Goal: Task Accomplishment & Management: Use online tool/utility

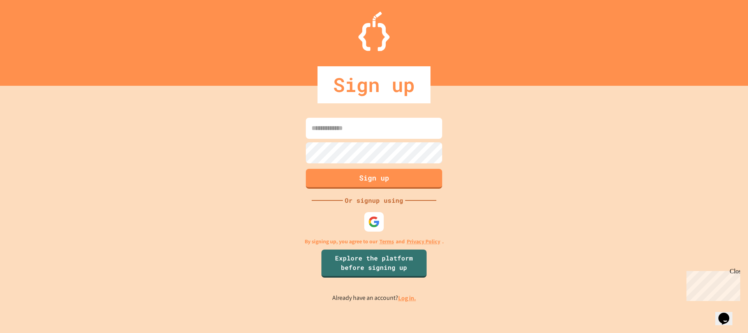
drag, startPoint x: 0, startPoint y: 0, endPoint x: 348, endPoint y: 225, distance: 413.9
click at [348, 225] on div "Sign up Or signup using By signing up, you agree to our Terms and Privacy Polic…" at bounding box center [374, 209] width 748 height 247
click at [402, 299] on link "Log in." at bounding box center [407, 298] width 18 height 8
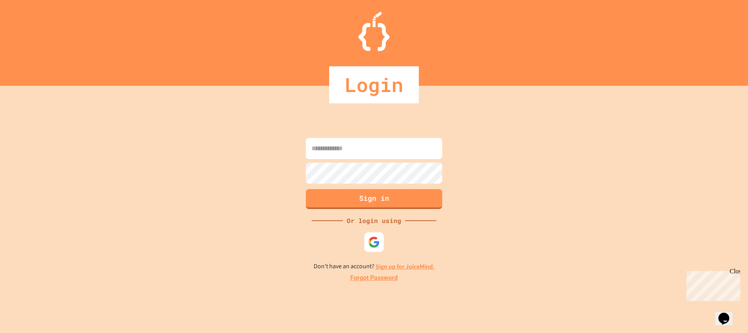
drag, startPoint x: 402, startPoint y: 299, endPoint x: 375, endPoint y: 246, distance: 59.8
click at [375, 246] on img at bounding box center [374, 242] width 12 height 12
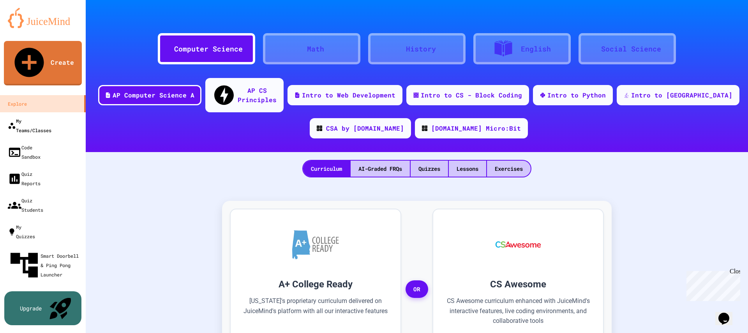
drag, startPoint x: 329, startPoint y: 138, endPoint x: 30, endPoint y: 94, distance: 302.6
click at [30, 116] on div "My Teams/Classes" at bounding box center [30, 125] width 44 height 19
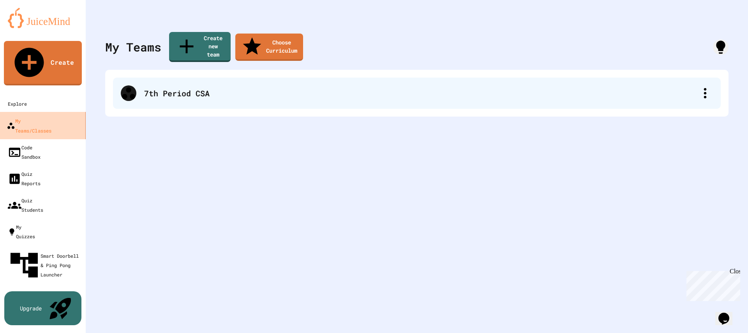
drag, startPoint x: 30, startPoint y: 94, endPoint x: 172, endPoint y: 84, distance: 142.3
click at [172, 87] on div "7th Period CSA" at bounding box center [421, 93] width 554 height 12
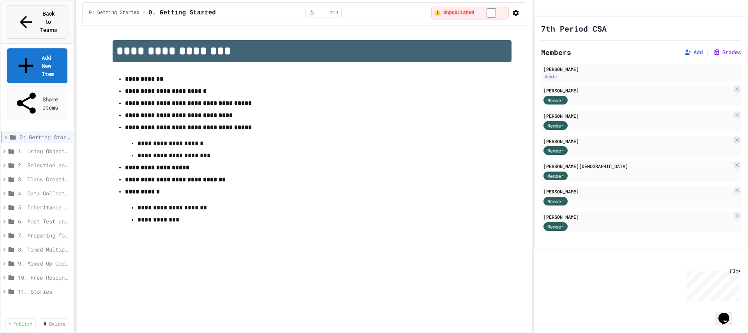
drag, startPoint x: 172, startPoint y: 84, endPoint x: 21, endPoint y: 22, distance: 162.7
click at [21, 22] on div "Back to Teams" at bounding box center [37, 22] width 41 height 25
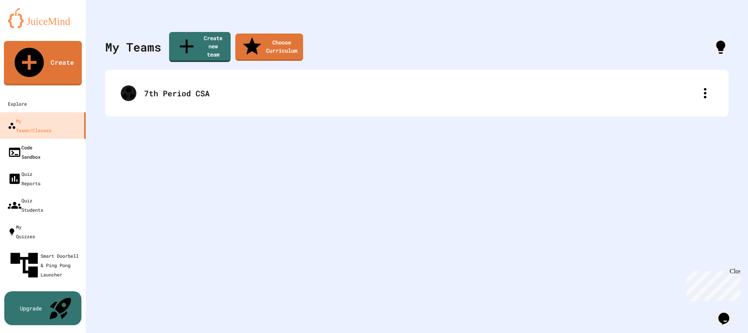
drag, startPoint x: 21, startPoint y: 22, endPoint x: 25, endPoint y: 114, distance: 92.1
click at [25, 143] on div "Code Sandbox" at bounding box center [24, 152] width 33 height 19
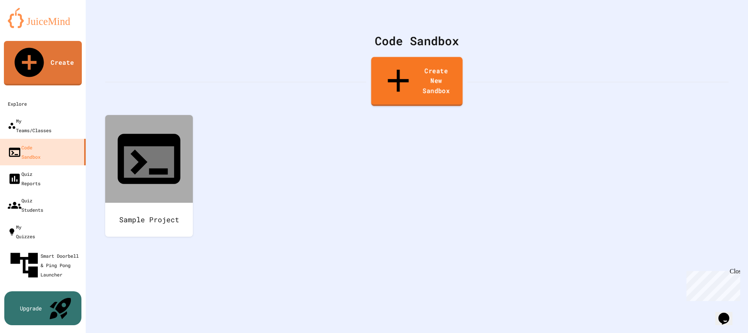
click at [419, 70] on link "Create New Sandbox" at bounding box center [417, 81] width 92 height 49
type input "*"
type input "*********"
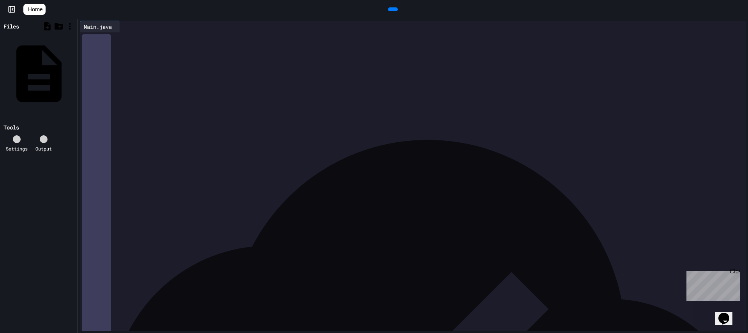
drag, startPoint x: 119, startPoint y: 105, endPoint x: 35, endPoint y: -51, distance: 177.5
click at [35, 0] on html "**********" at bounding box center [374, 166] width 748 height 333
click at [259, 111] on div "**********" at bounding box center [414, 109] width 641 height 8
drag, startPoint x: 202, startPoint y: 101, endPoint x: 191, endPoint y: 102, distance: 11.3
click at [182, 102] on span "**********" at bounding box center [163, 100] width 40 height 5
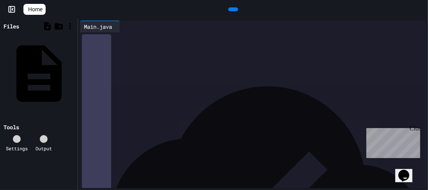
drag, startPoint x: 238, startPoint y: 108, endPoint x: 187, endPoint y: 107, distance: 50.7
click at [177, 107] on span "**********" at bounding box center [160, 107] width 34 height 5
click at [232, 9] on icon at bounding box center [232, 9] width 0 height 0
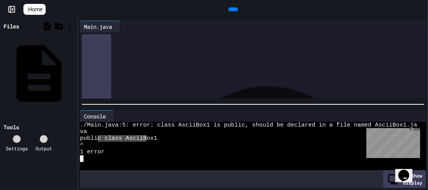
click at [106, 42] on div "**********" at bounding box center [255, 46] width 322 height 8
click at [74, 73] on icon at bounding box center [74, 73] width 0 height 0
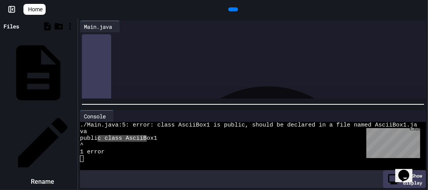
click at [76, 110] on li "Rename" at bounding box center [43, 149] width 66 height 78
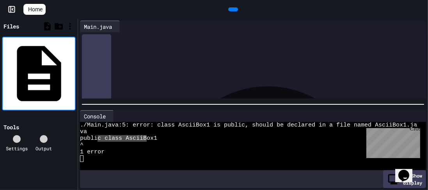
type input "**********"
click at [112, 54] on span "********" at bounding box center [104, 53] width 16 height 5
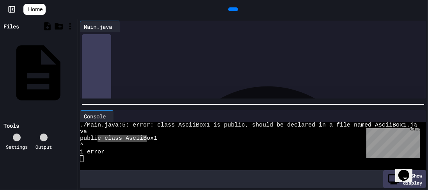
click at [74, 73] on icon at bounding box center [74, 73] width 0 height 0
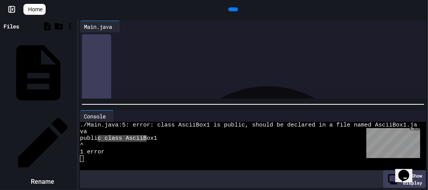
click at [76, 110] on div at bounding box center [43, 143] width 66 height 66
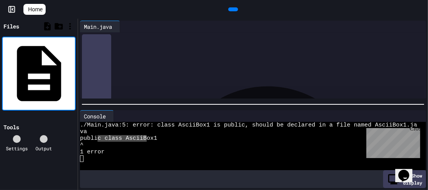
type input "**********"
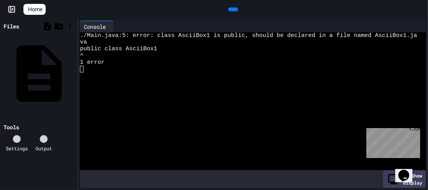
click at [242, 10] on div at bounding box center [233, 10] width 18 height 12
click at [73, 69] on div "AsciiBox1.java" at bounding box center [73, 73] width 0 height 8
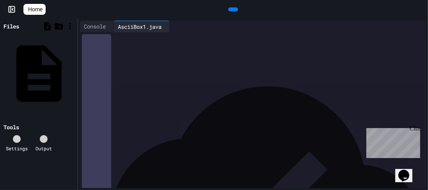
click at [238, 8] on div at bounding box center [233, 9] width 10 height 4
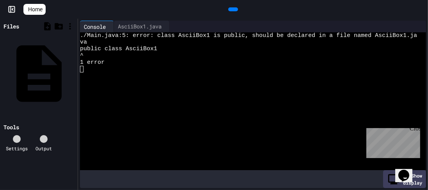
click at [112, 26] on div at bounding box center [112, 26] width 4 height 11
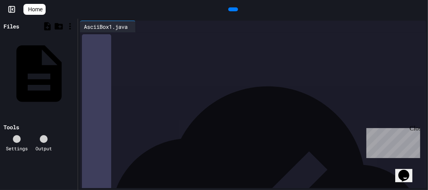
click at [232, 9] on icon at bounding box center [232, 9] width 0 height 0
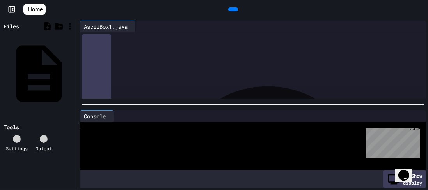
scroll to position [57, 0]
click at [232, 9] on icon at bounding box center [232, 9] width 0 height 0
click at [73, 69] on div "AsciiBox1.java" at bounding box center [73, 73] width 0 height 8
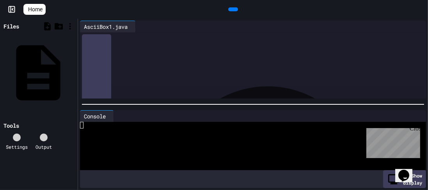
click at [73, 69] on div "AsciiBox1.java" at bounding box center [73, 73] width 0 height 8
click at [78, 74] on icon at bounding box center [79, 77] width 2 height 6
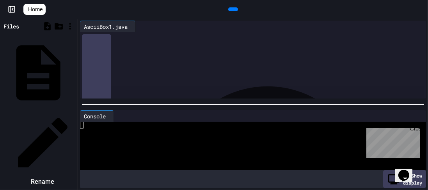
click at [76, 110] on div at bounding box center [39, 110] width 74 height 0
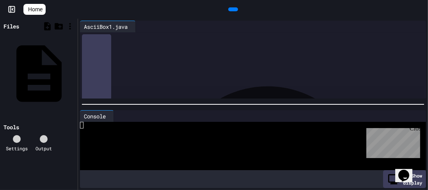
click at [232, 9] on icon at bounding box center [232, 9] width 0 height 0
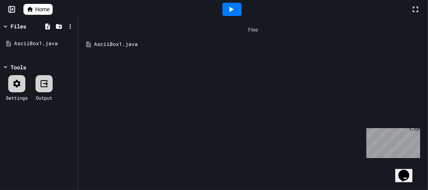
click at [125, 46] on div "AsciiBox1.java" at bounding box center [258, 45] width 329 height 8
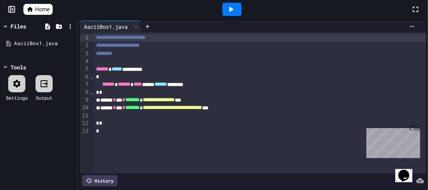
click at [230, 6] on icon at bounding box center [230, 9] width 9 height 9
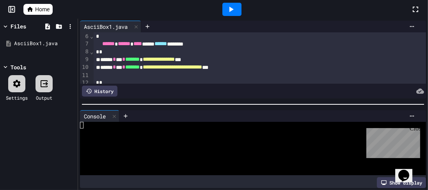
scroll to position [41, 0]
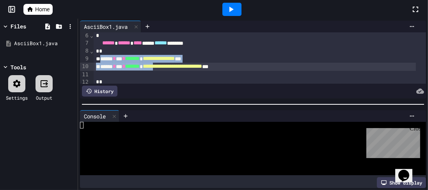
drag, startPoint x: 121, startPoint y: 60, endPoint x: 201, endPoint y: 63, distance: 80.0
click at [201, 63] on div "**********" at bounding box center [260, 43] width 332 height 104
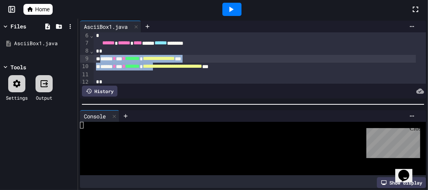
click at [274, 55] on div "**********" at bounding box center [255, 59] width 322 height 8
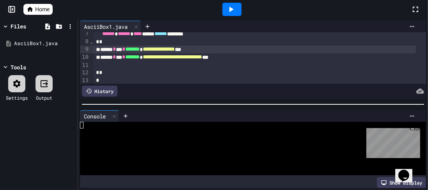
scroll to position [58, 0]
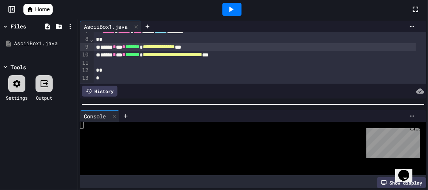
click at [16, 84] on icon at bounding box center [16, 83] width 9 height 9
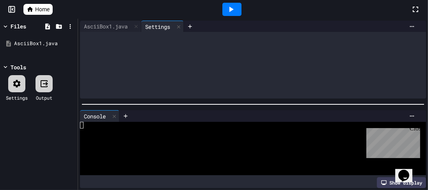
scroll to position [0, 0]
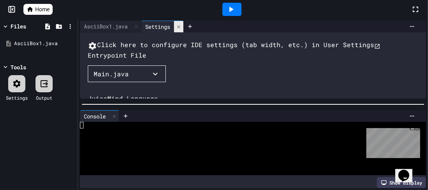
click at [180, 28] on icon at bounding box center [178, 26] width 5 height 5
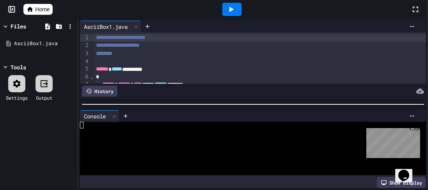
click at [22, 84] on div at bounding box center [16, 83] width 17 height 17
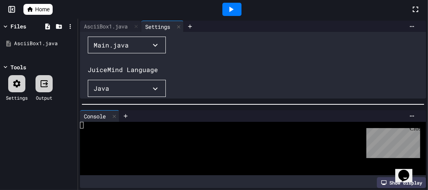
scroll to position [32, 0]
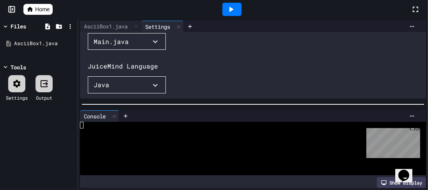
click at [143, 50] on button "Main.java" at bounding box center [127, 41] width 78 height 17
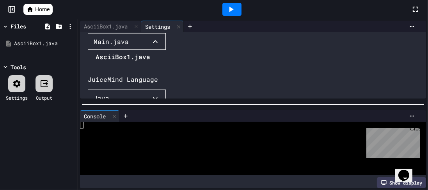
click at [122, 63] on li "AsciiBox1.java" at bounding box center [123, 57] width 55 height 12
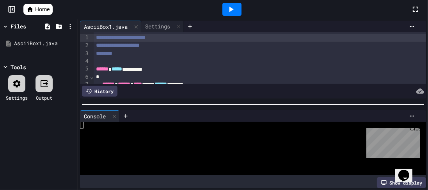
click at [234, 10] on icon at bounding box center [230, 9] width 9 height 9
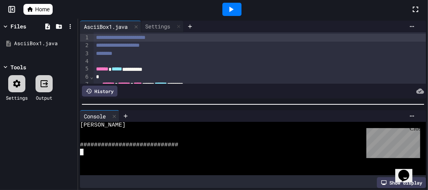
click at [21, 83] on icon at bounding box center [16, 83] width 9 height 9
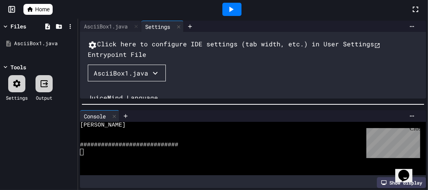
scroll to position [30, 0]
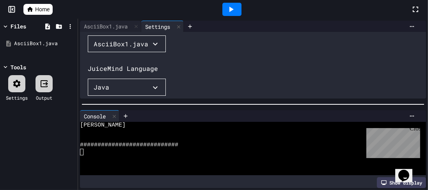
click at [140, 53] on button "AsciiBox1.java" at bounding box center [127, 43] width 78 height 17
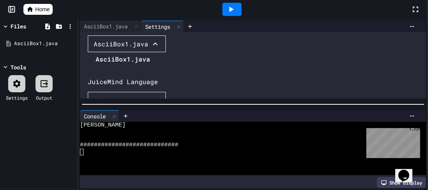
click at [150, 53] on div at bounding box center [119, 53] width 62 height 0
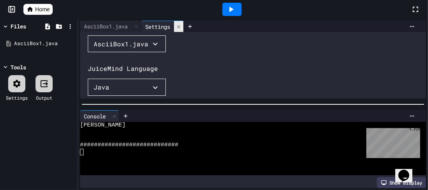
click at [181, 30] on div at bounding box center [178, 26] width 9 height 11
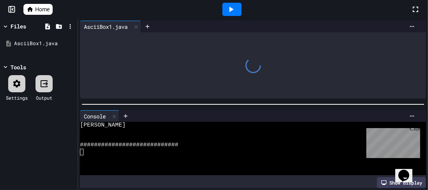
click at [185, 74] on div at bounding box center [253, 65] width 346 height 66
